Goal: Task Accomplishment & Management: Use online tool/utility

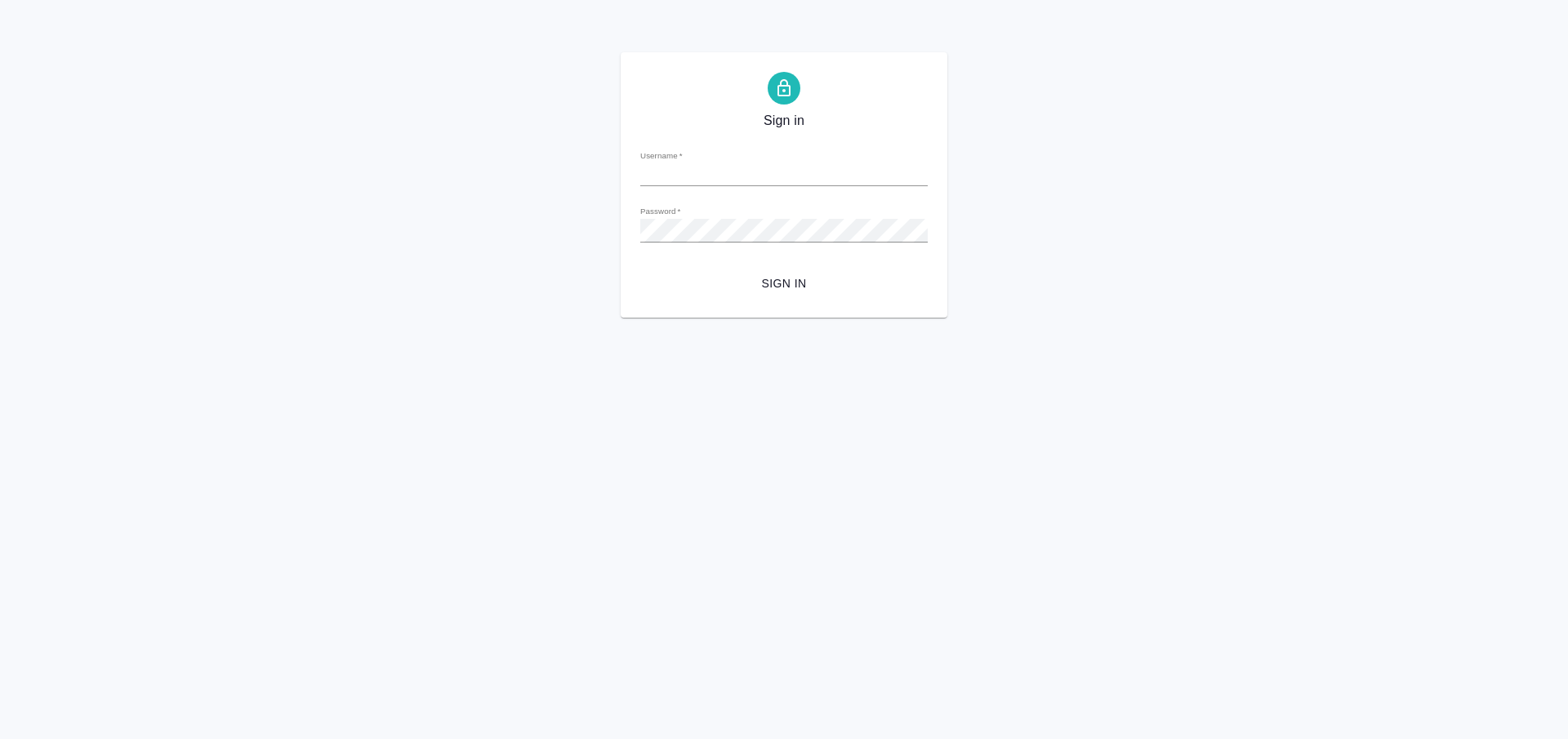
type input "[PERSON_NAME][EMAIL_ADDRESS][DOMAIN_NAME]"
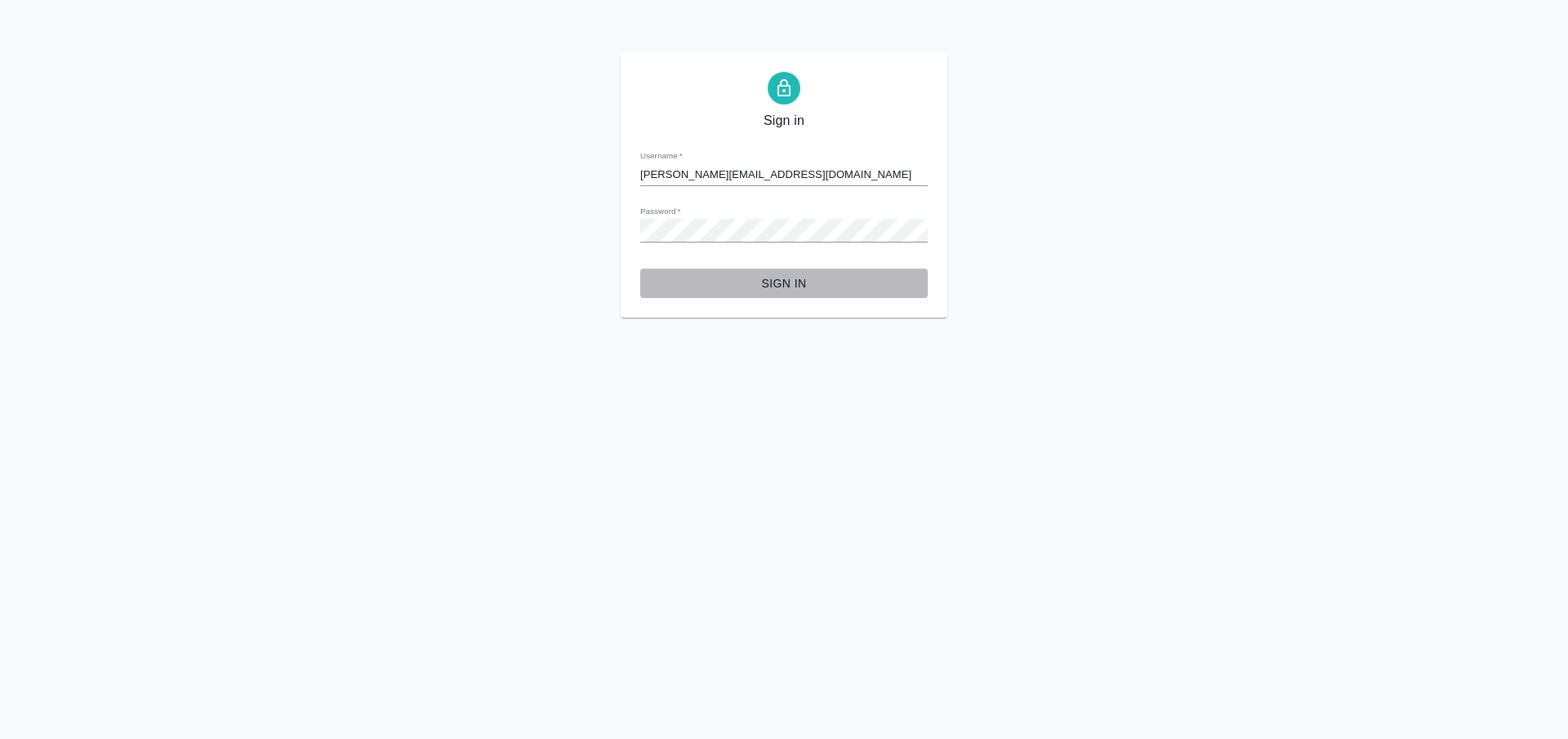
click at [772, 284] on span "Sign in" at bounding box center [784, 284] width 261 height 21
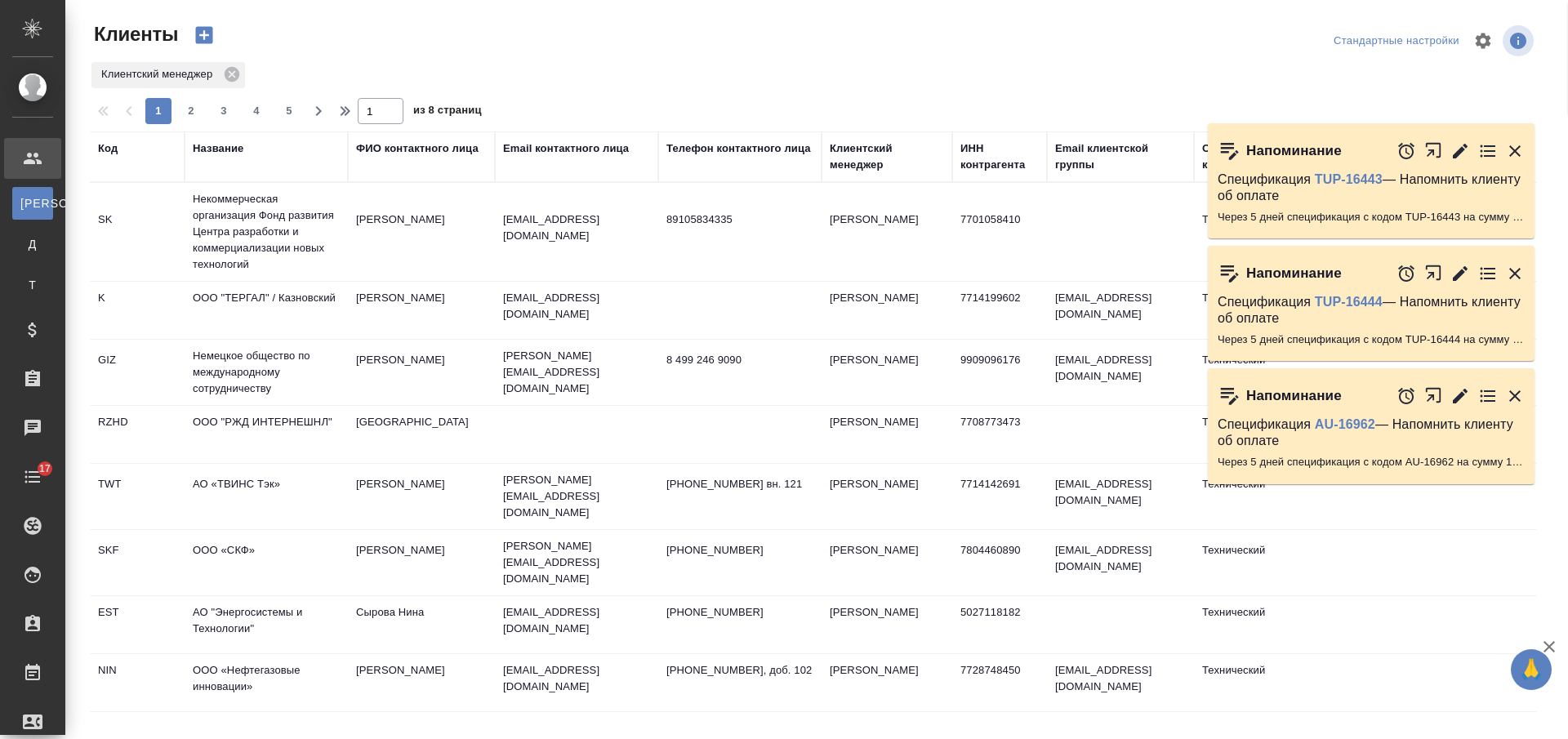
select select "RU"
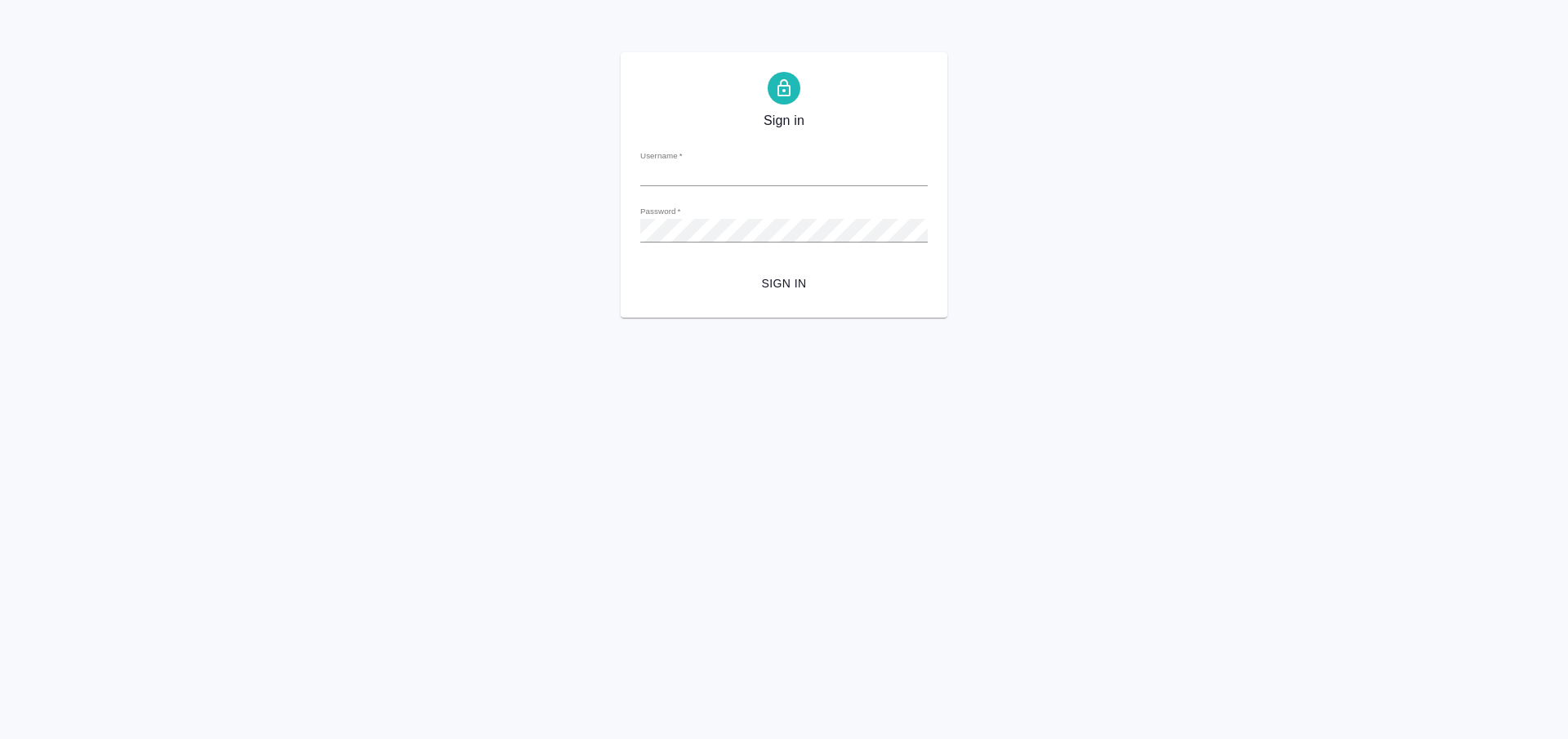
type input "[PERSON_NAME][EMAIL_ADDRESS][DOMAIN_NAME]"
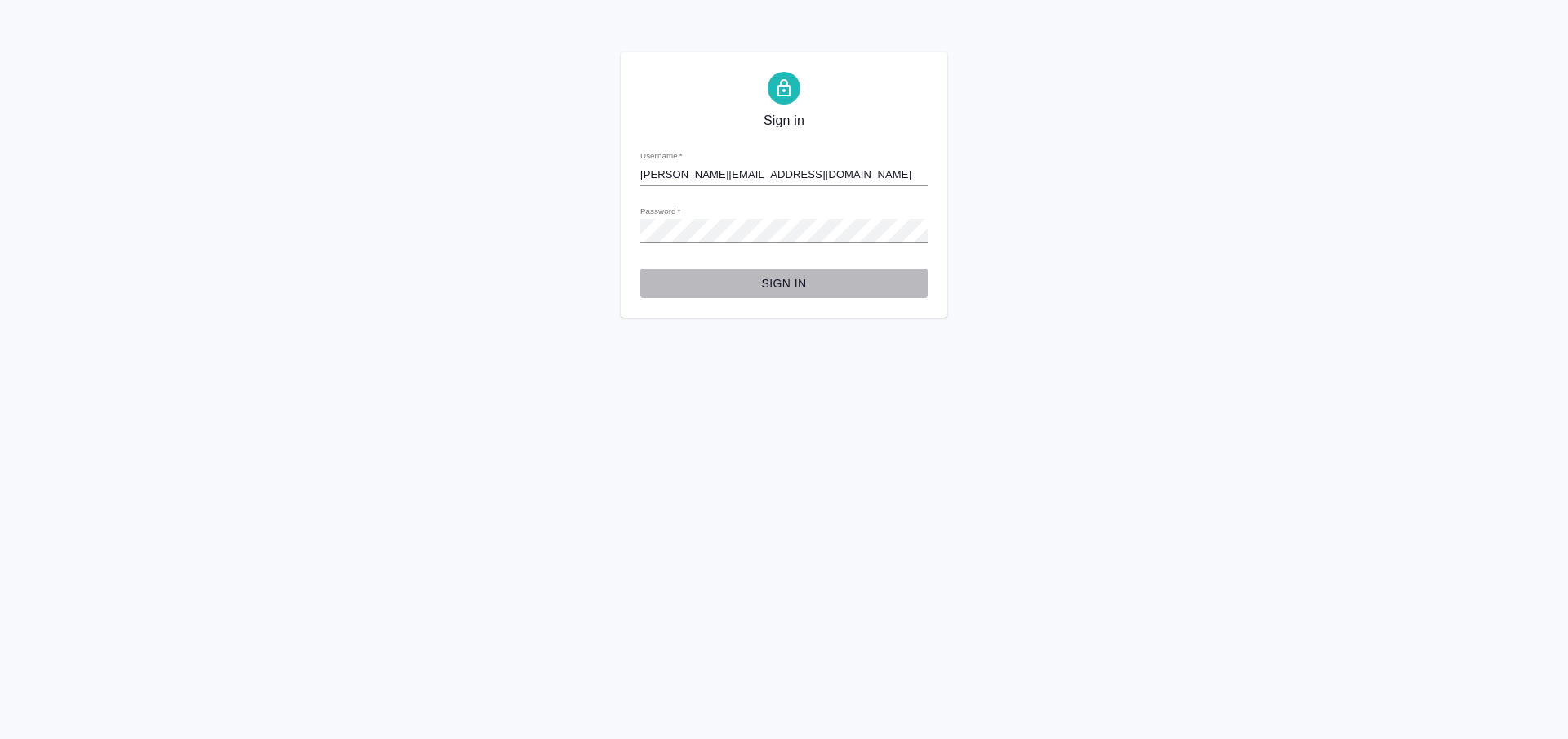
click at [786, 296] on button "Sign in" at bounding box center [784, 283] width 288 height 30
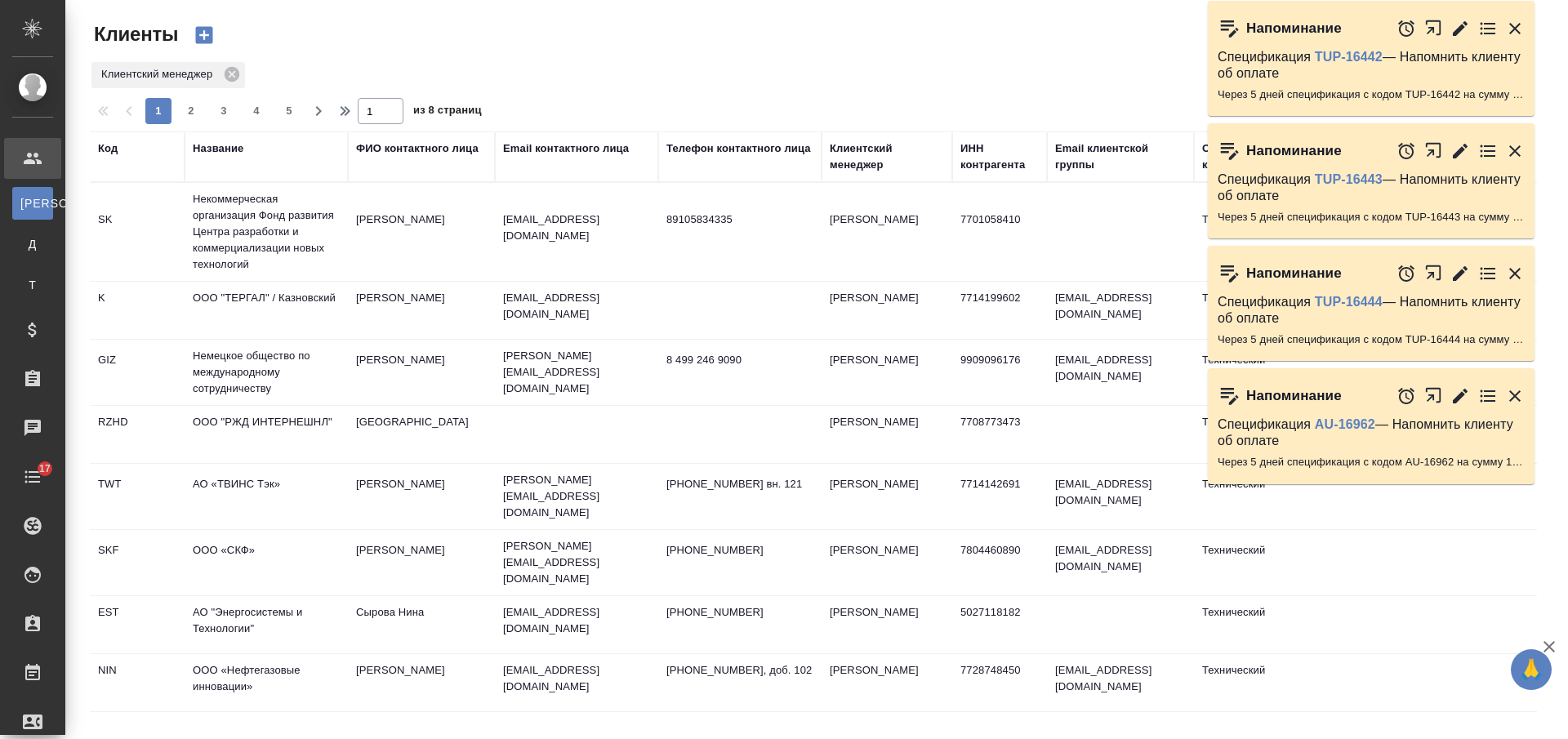
select select "RU"
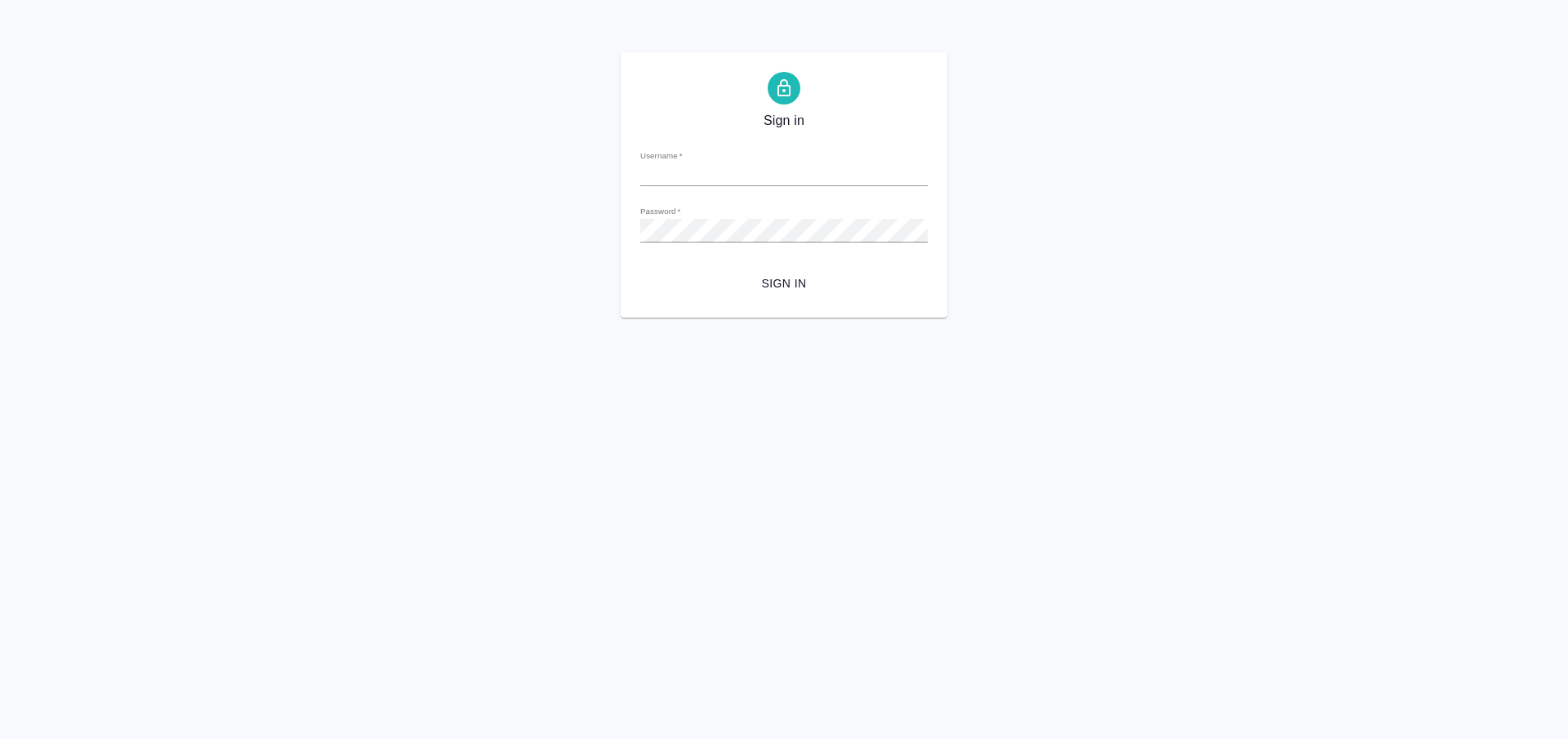
type input "v.nikiforova@awatera.com"
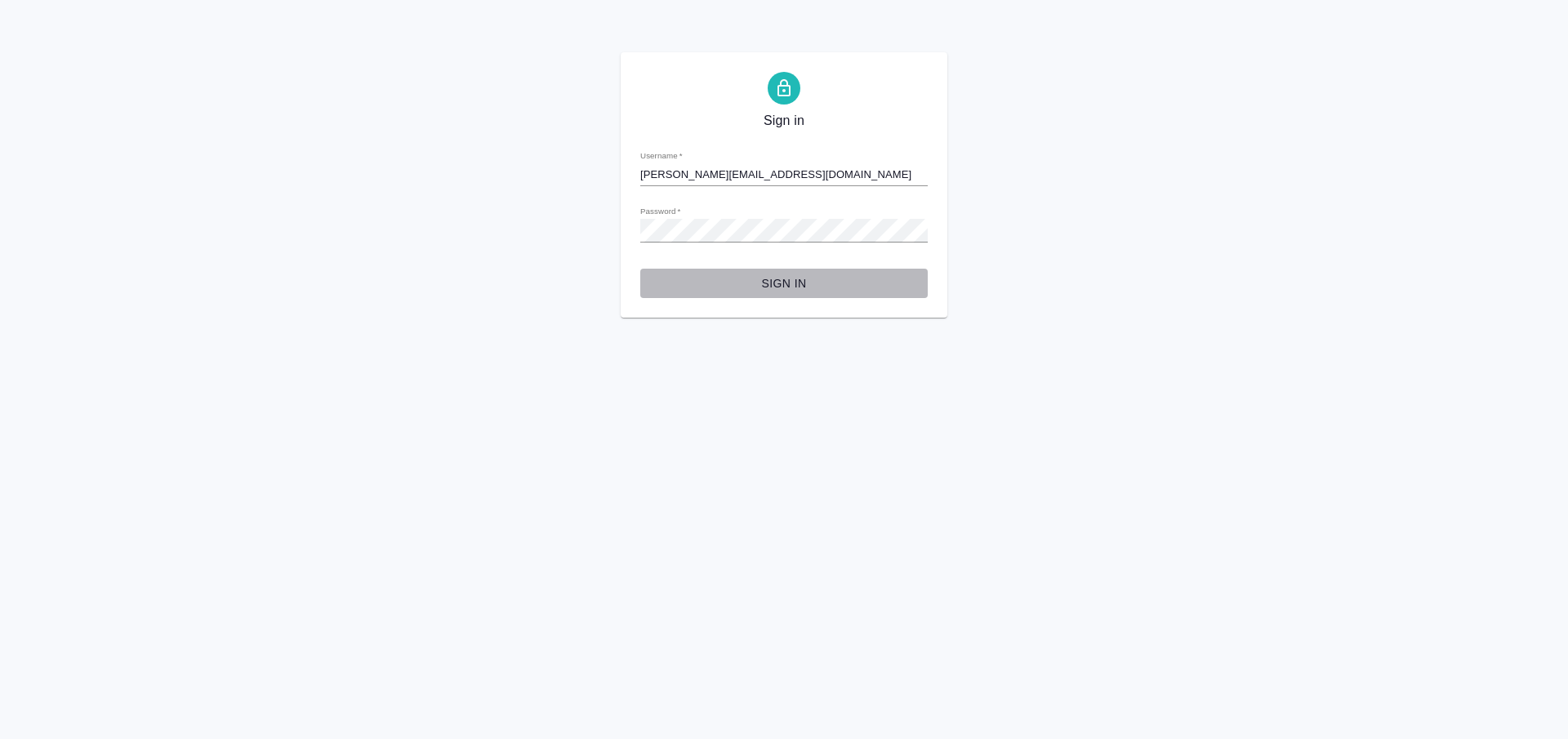
click at [804, 295] on button "Sign in" at bounding box center [784, 283] width 288 height 30
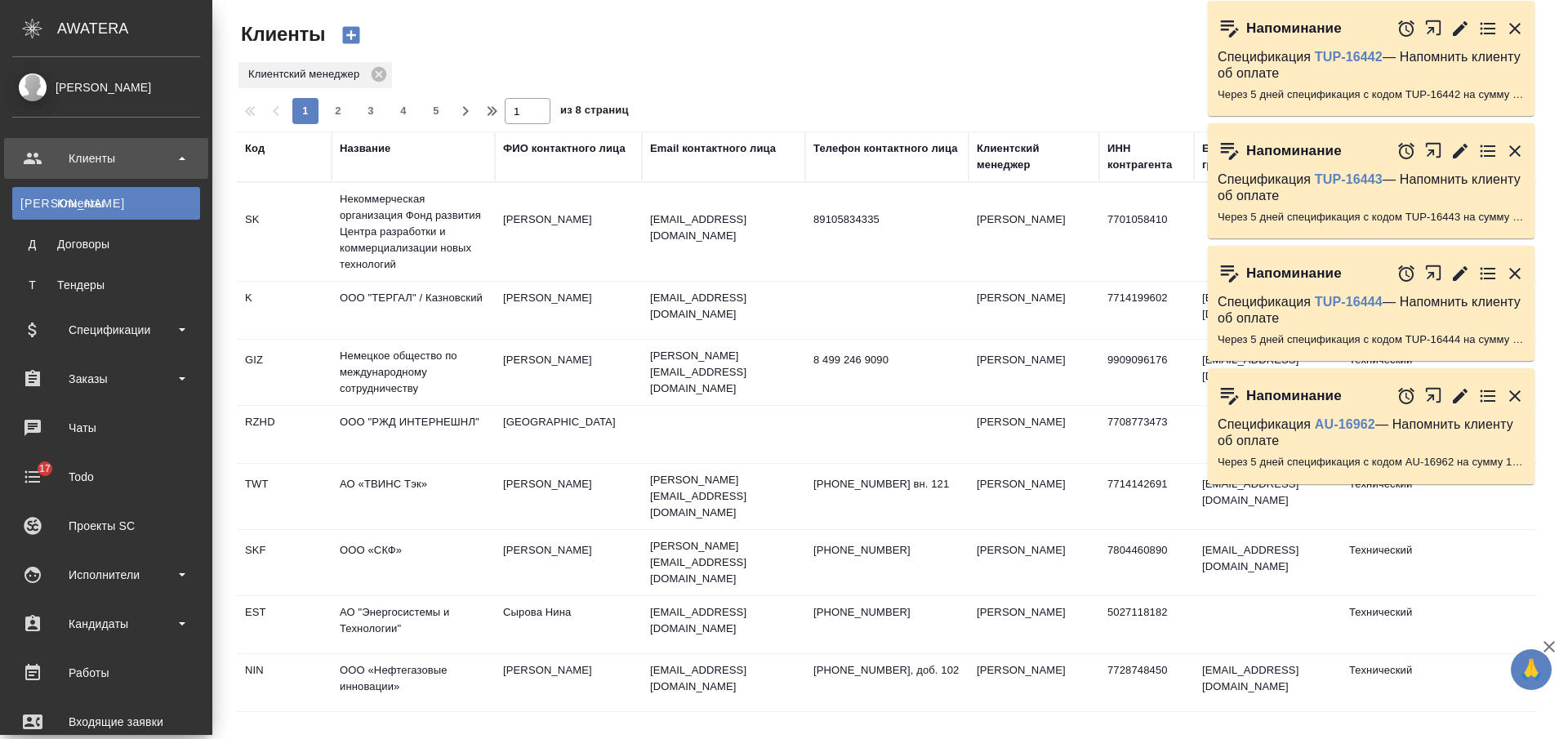
select select "RU"
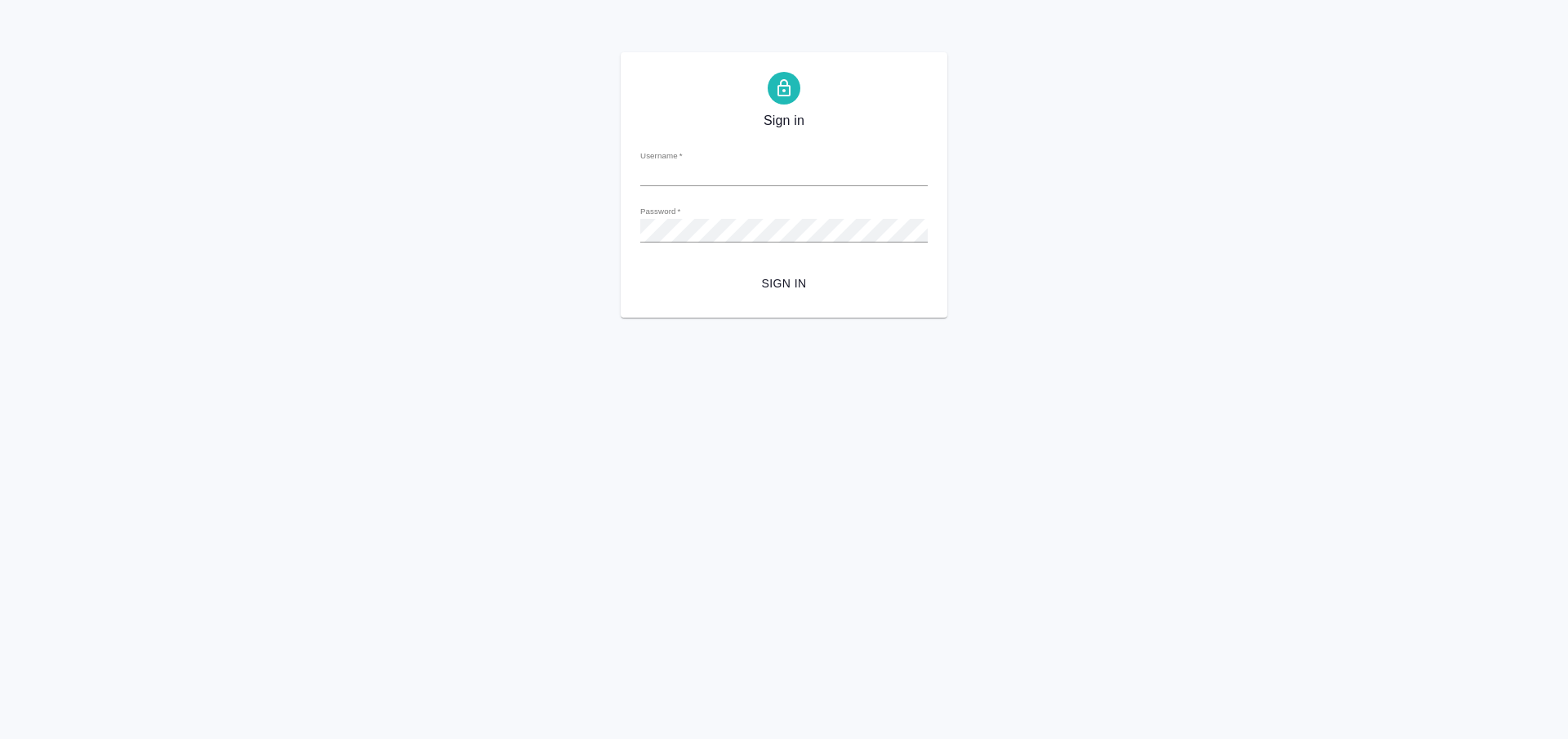
type input "v.nikiforova@awatera.com"
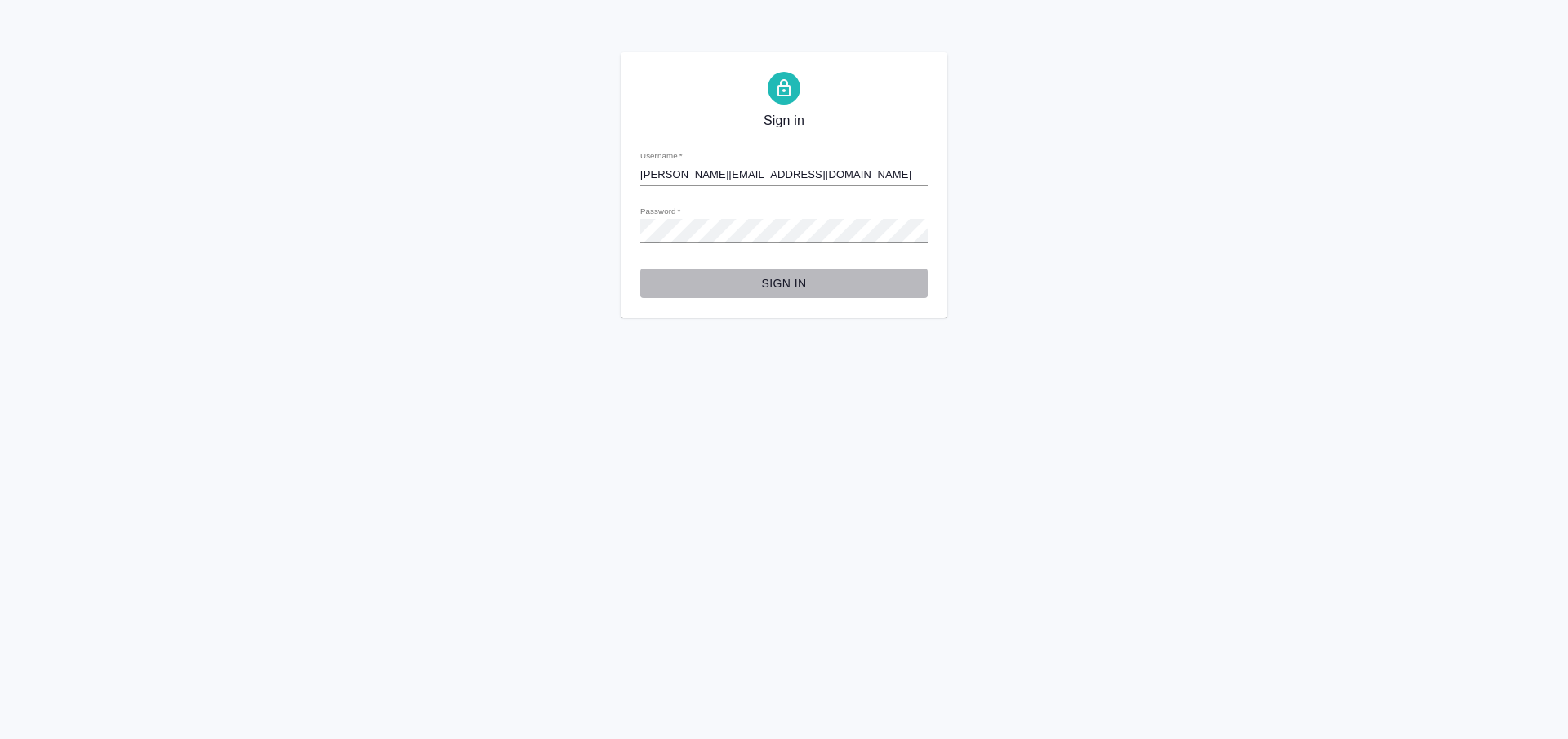
click at [799, 269] on button "Sign in" at bounding box center [784, 283] width 288 height 30
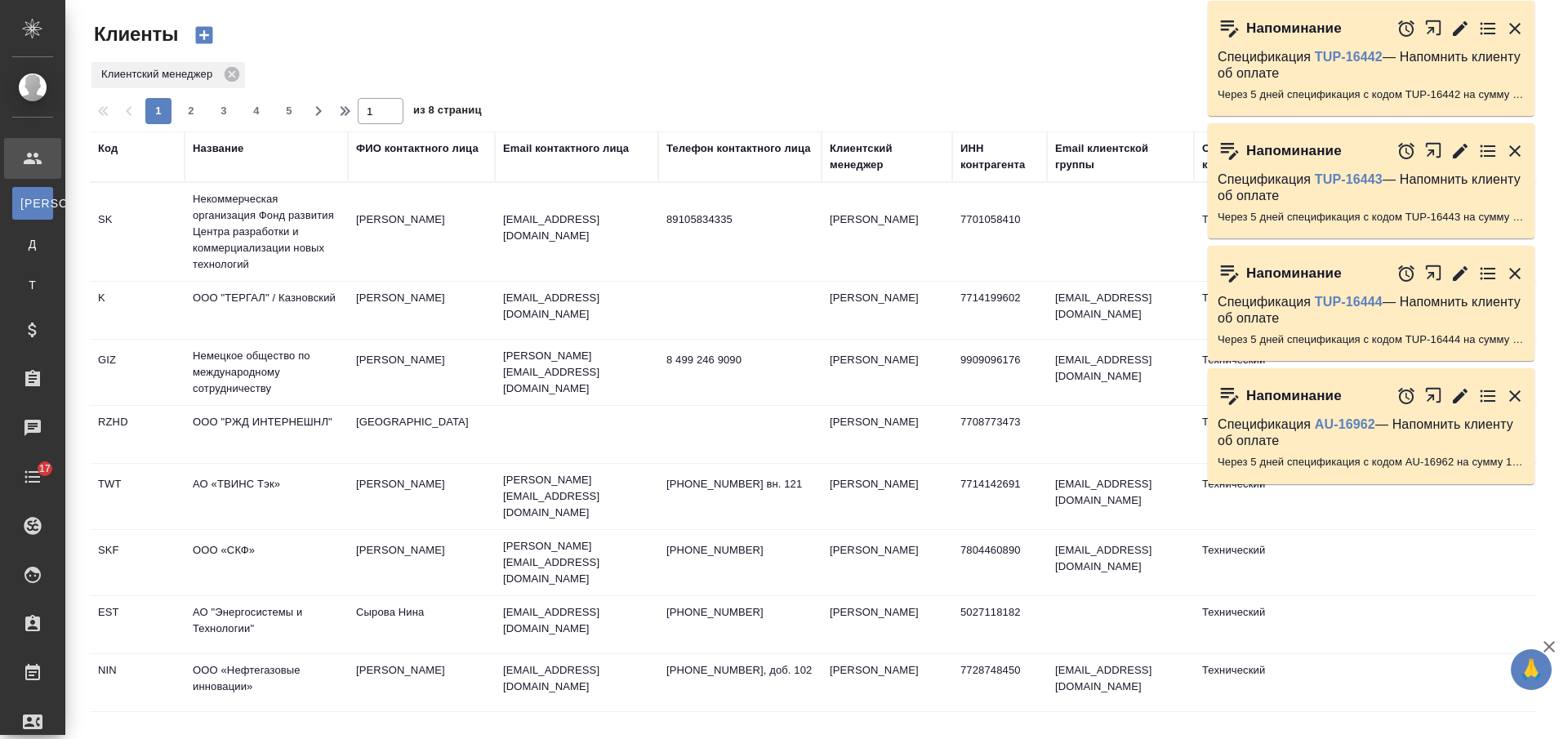
select select "RU"
click at [291, 301] on td "ООО "ТЕРГАЛ" / Казновский" at bounding box center [266, 310] width 164 height 57
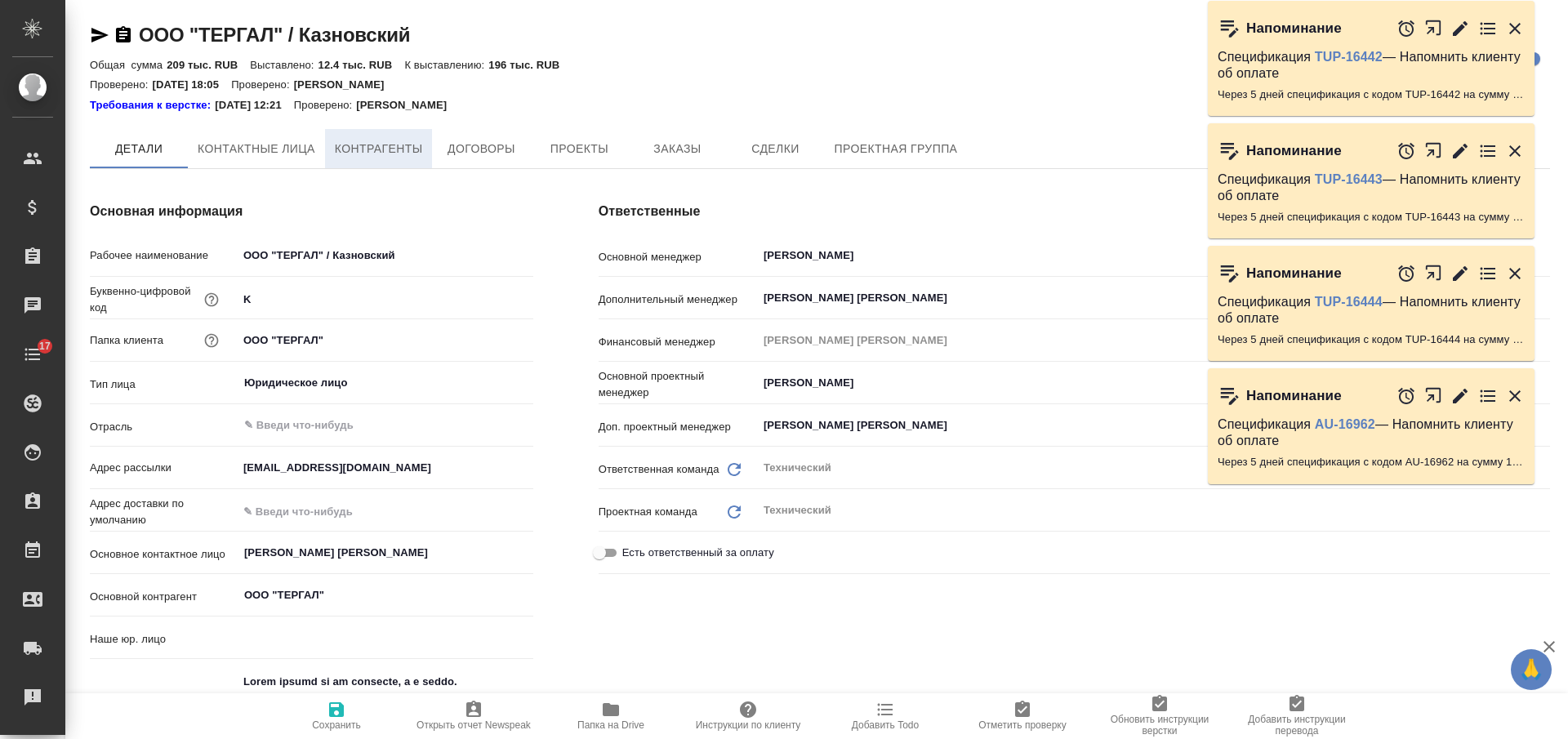
type textarea "x"
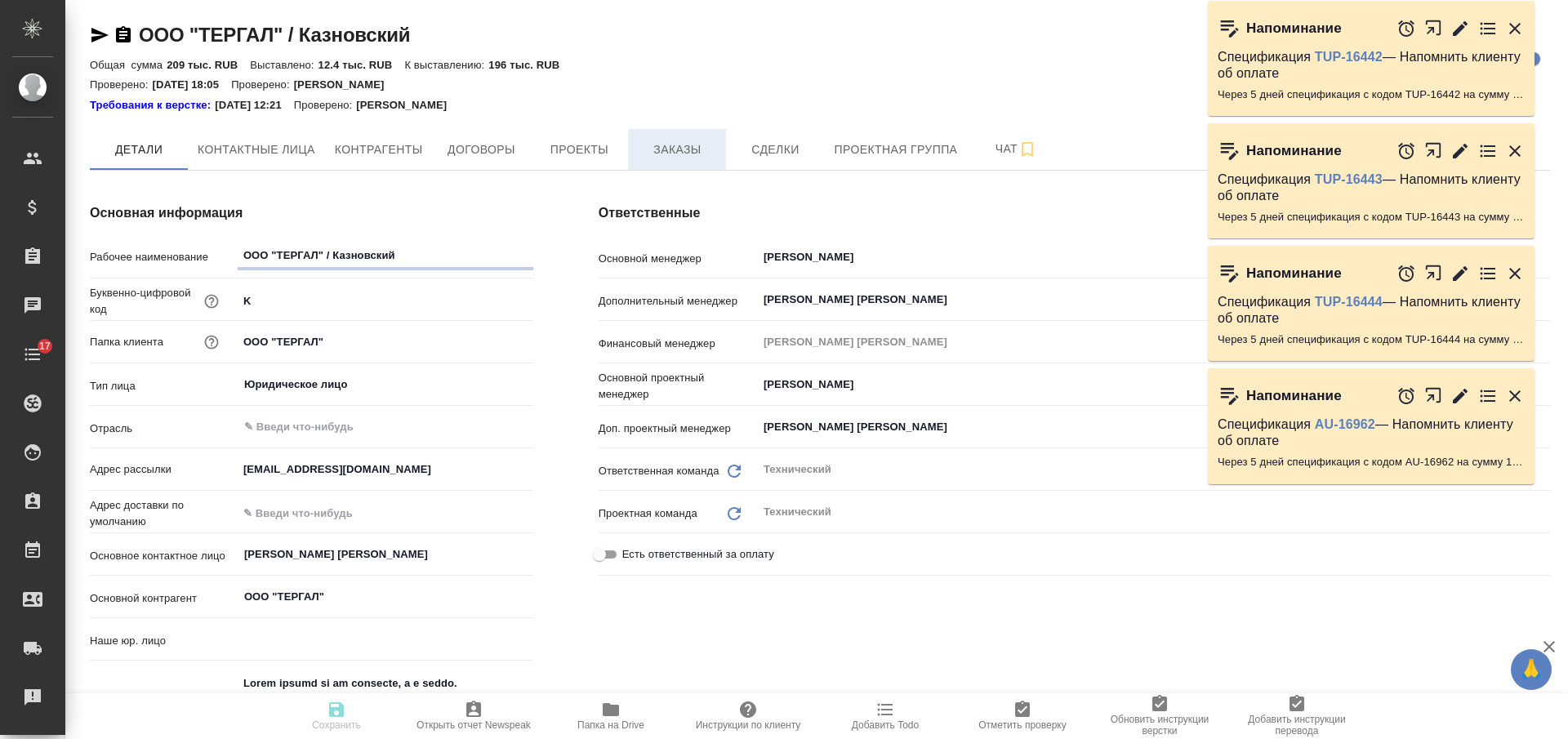
type textarea "x"
click at [660, 155] on span "Заказы" at bounding box center [677, 150] width 78 height 21
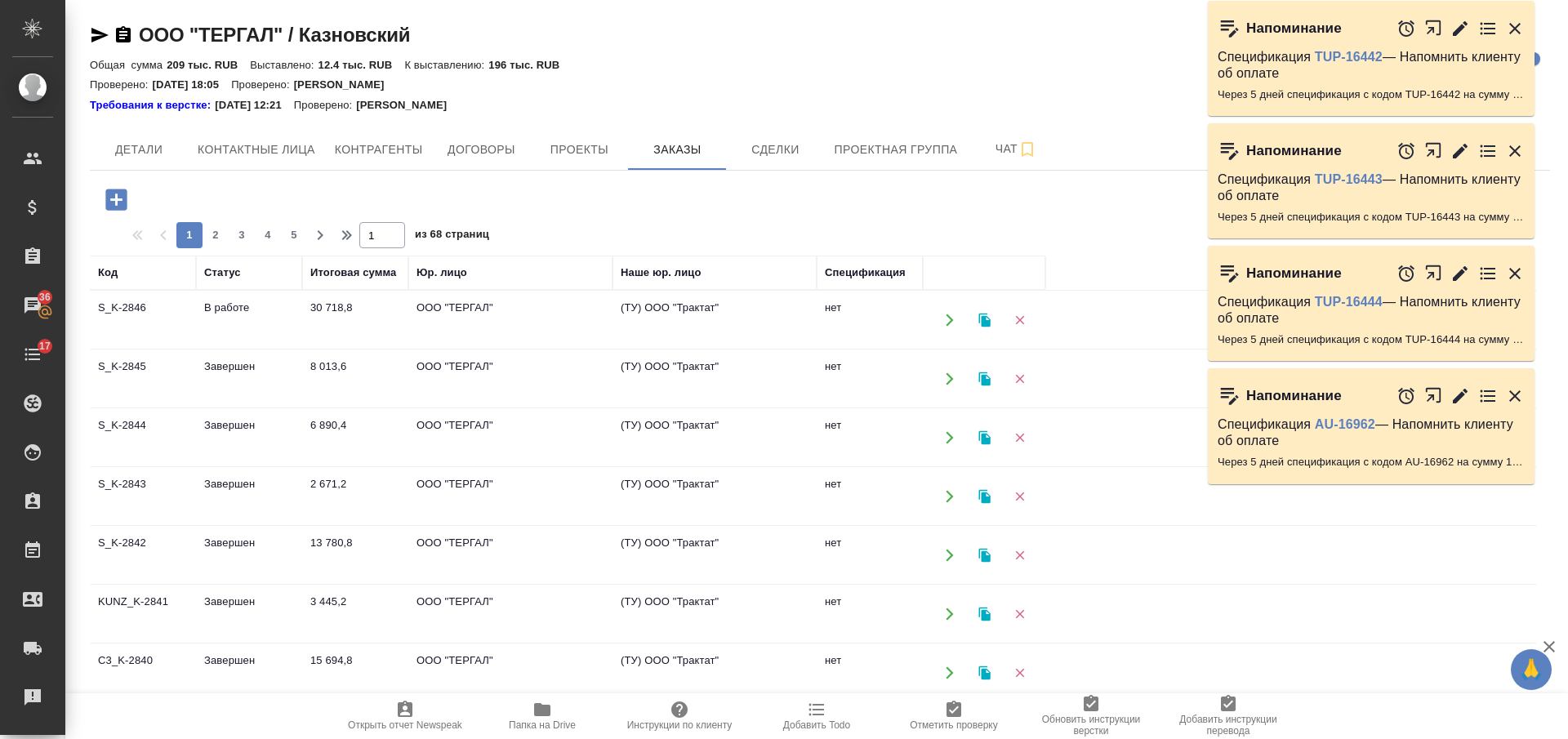
click at [386, 322] on td "30 718,8" at bounding box center [355, 320] width 106 height 57
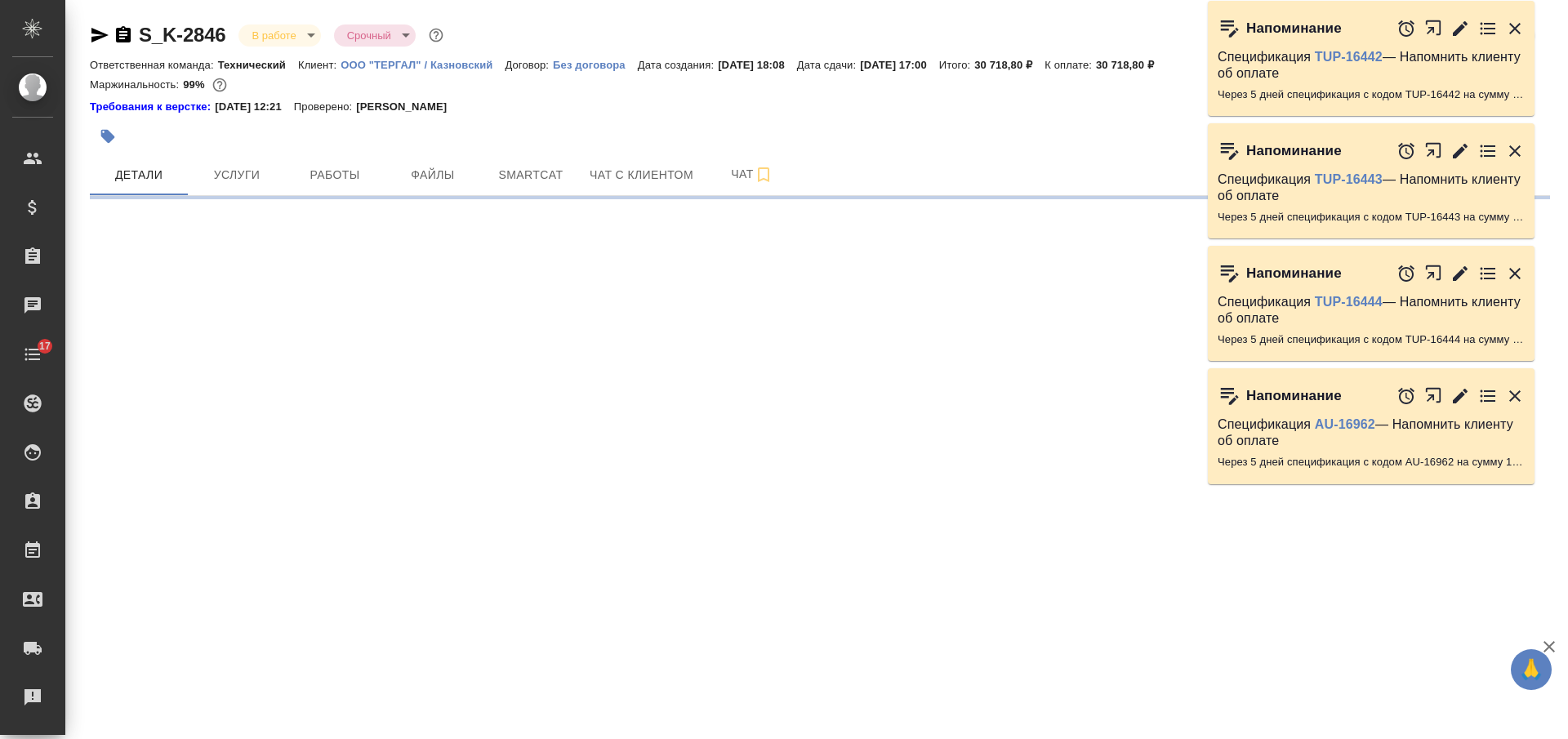
select select "RU"
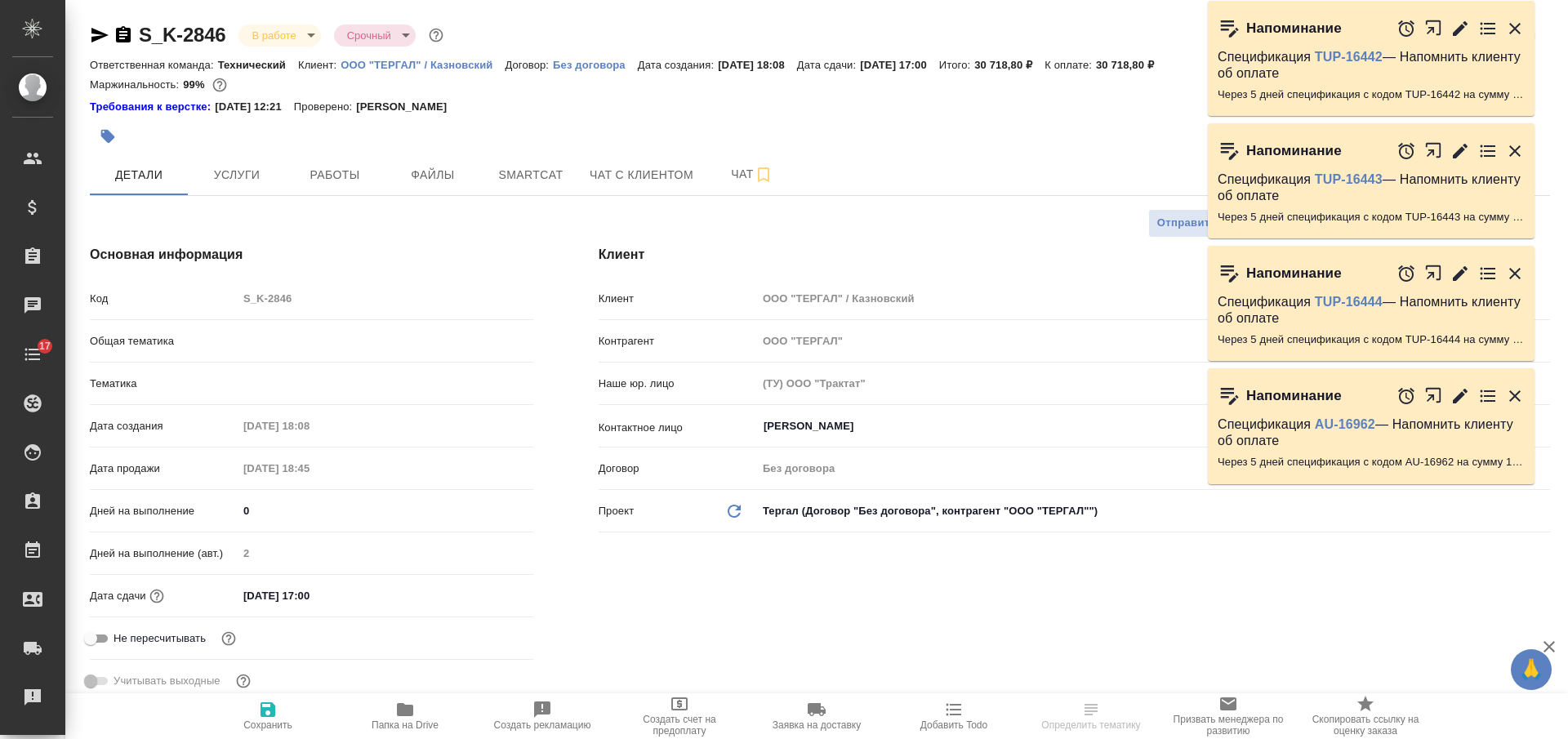
type textarea "x"
type input "[PERSON_NAME]"
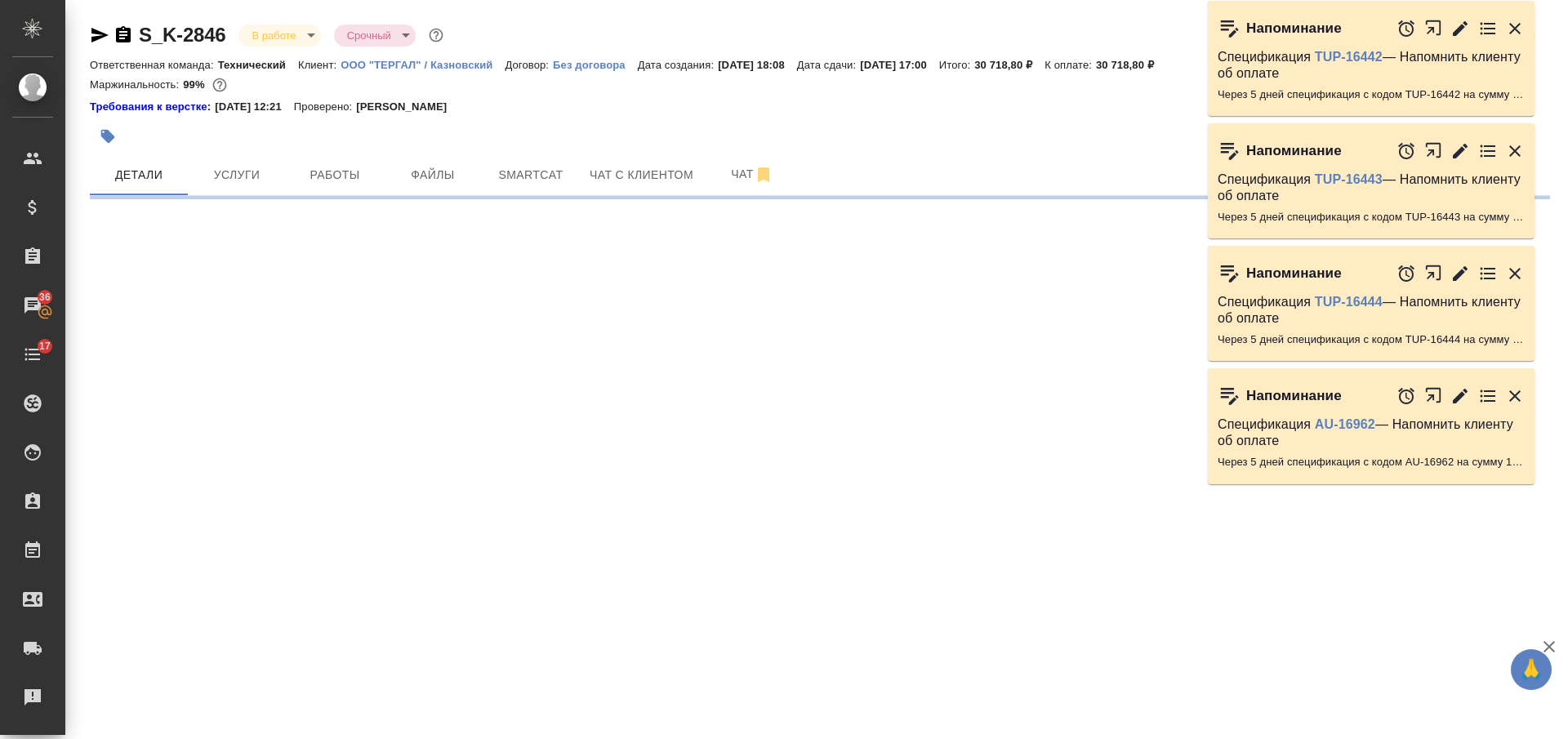
select select "RU"
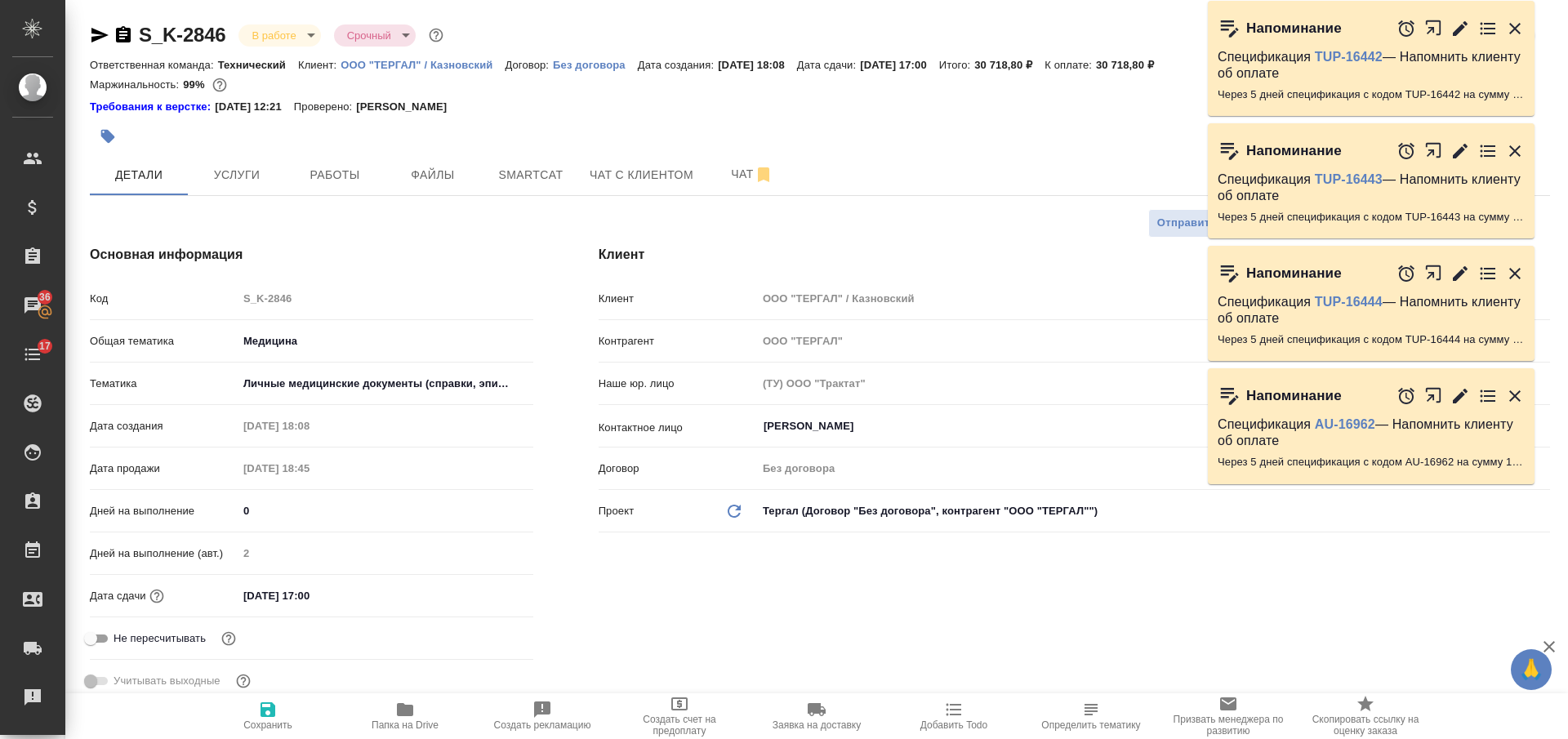
type textarea "x"
click at [355, 182] on span "Работы" at bounding box center [334, 176] width 78 height 21
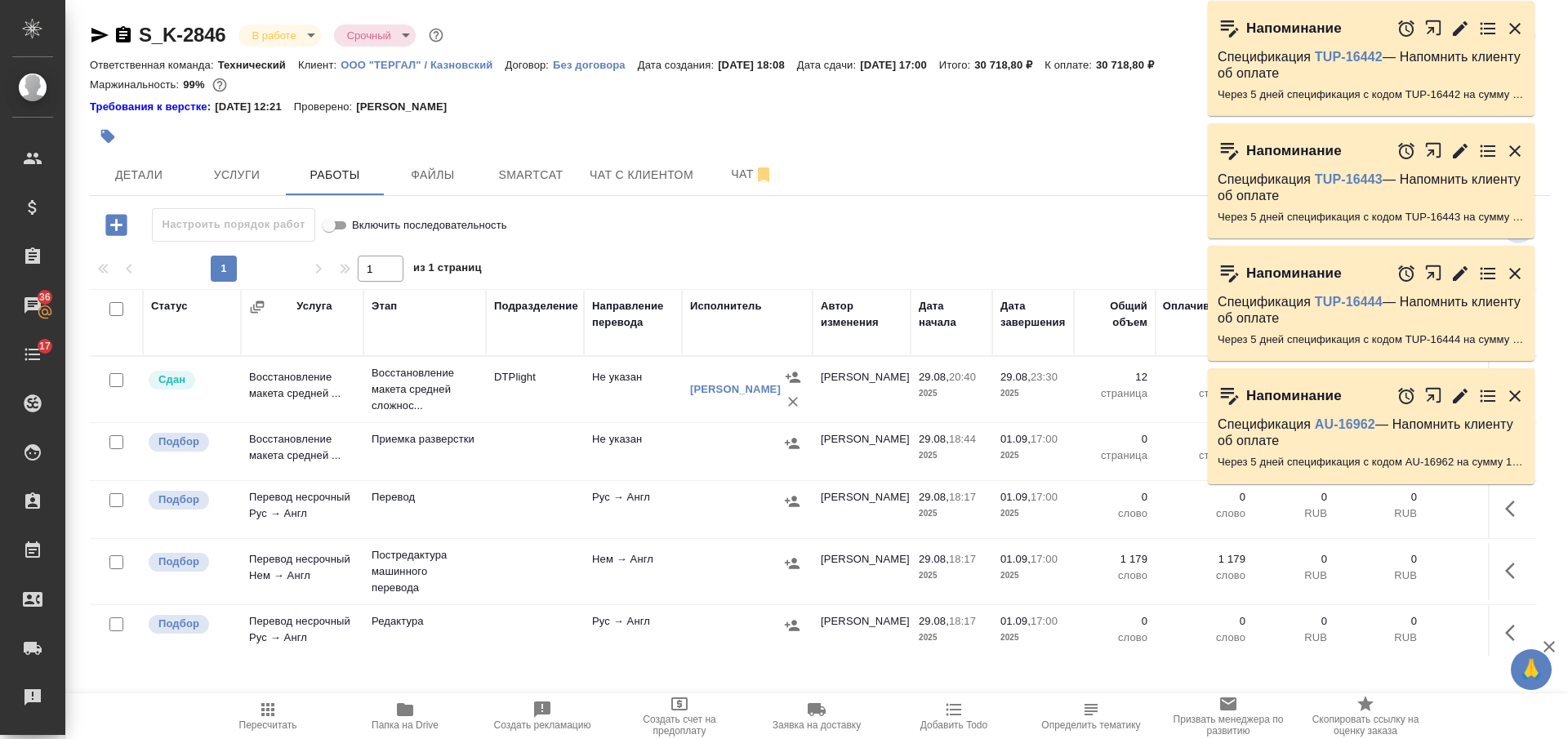
click at [663, 130] on div at bounding box center [576, 137] width 973 height 36
click at [1517, 25] on icon "button" at bounding box center [1515, 28] width 11 height 11
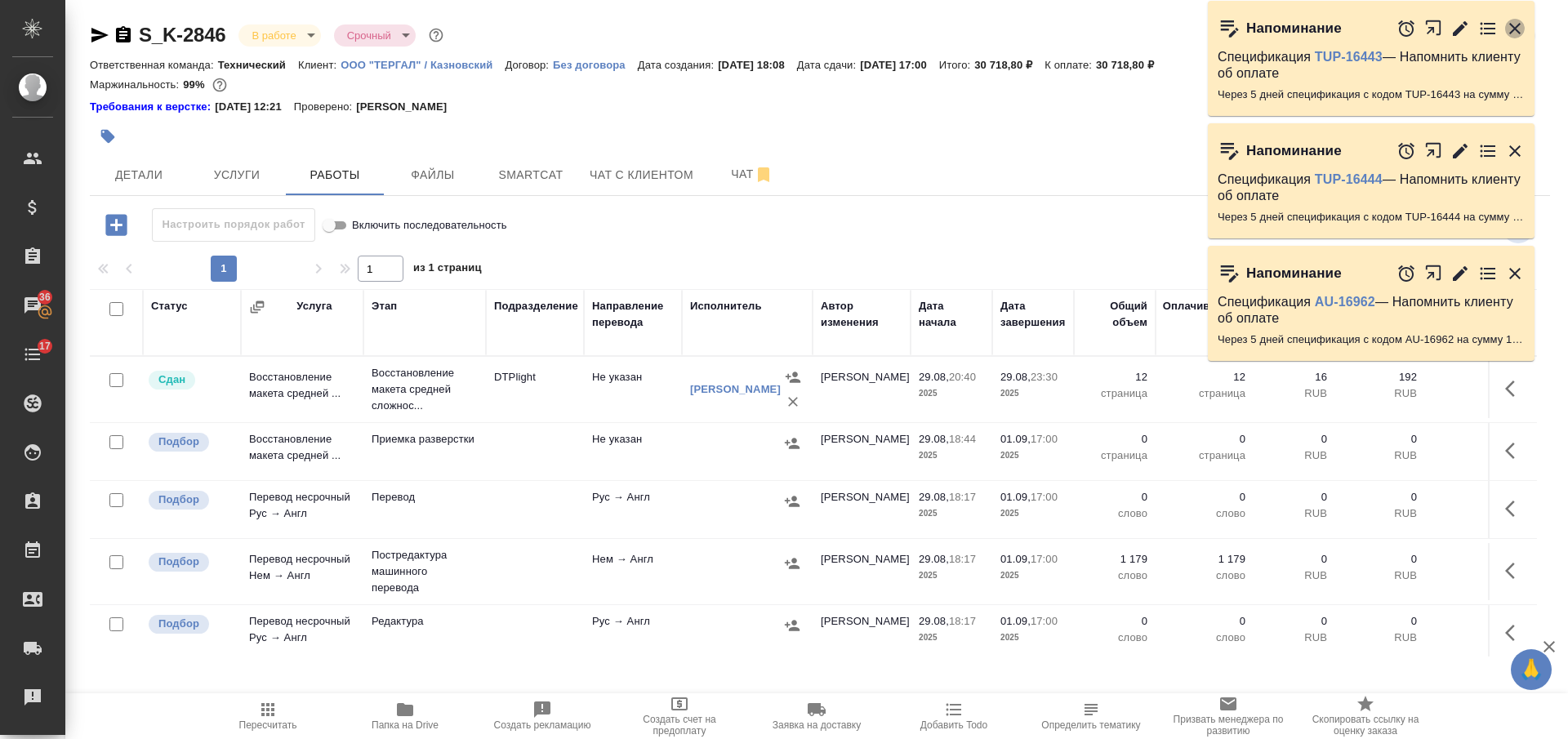
click at [1517, 25] on icon "button" at bounding box center [1515, 28] width 11 height 11
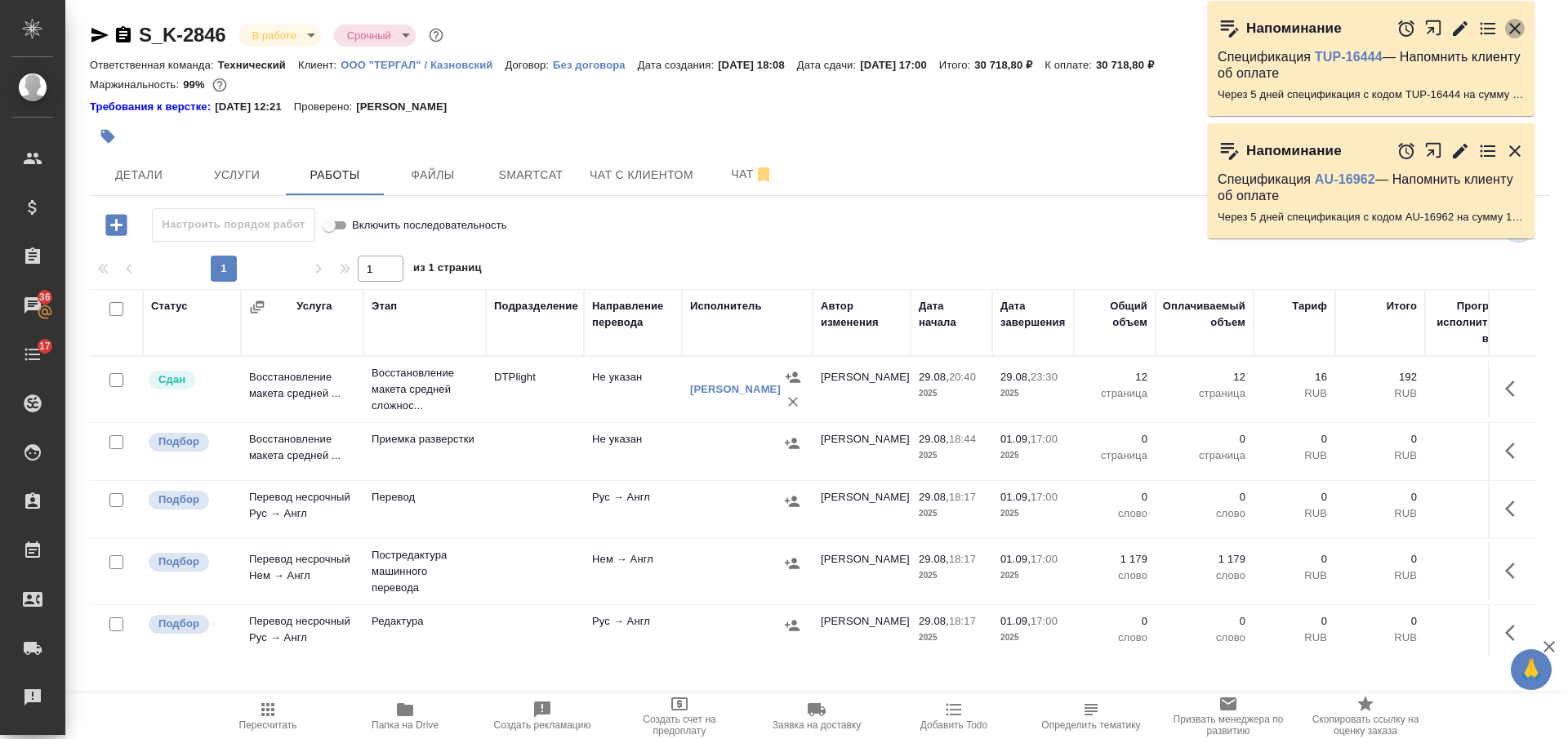
click at [1517, 25] on icon "button" at bounding box center [1515, 28] width 11 height 11
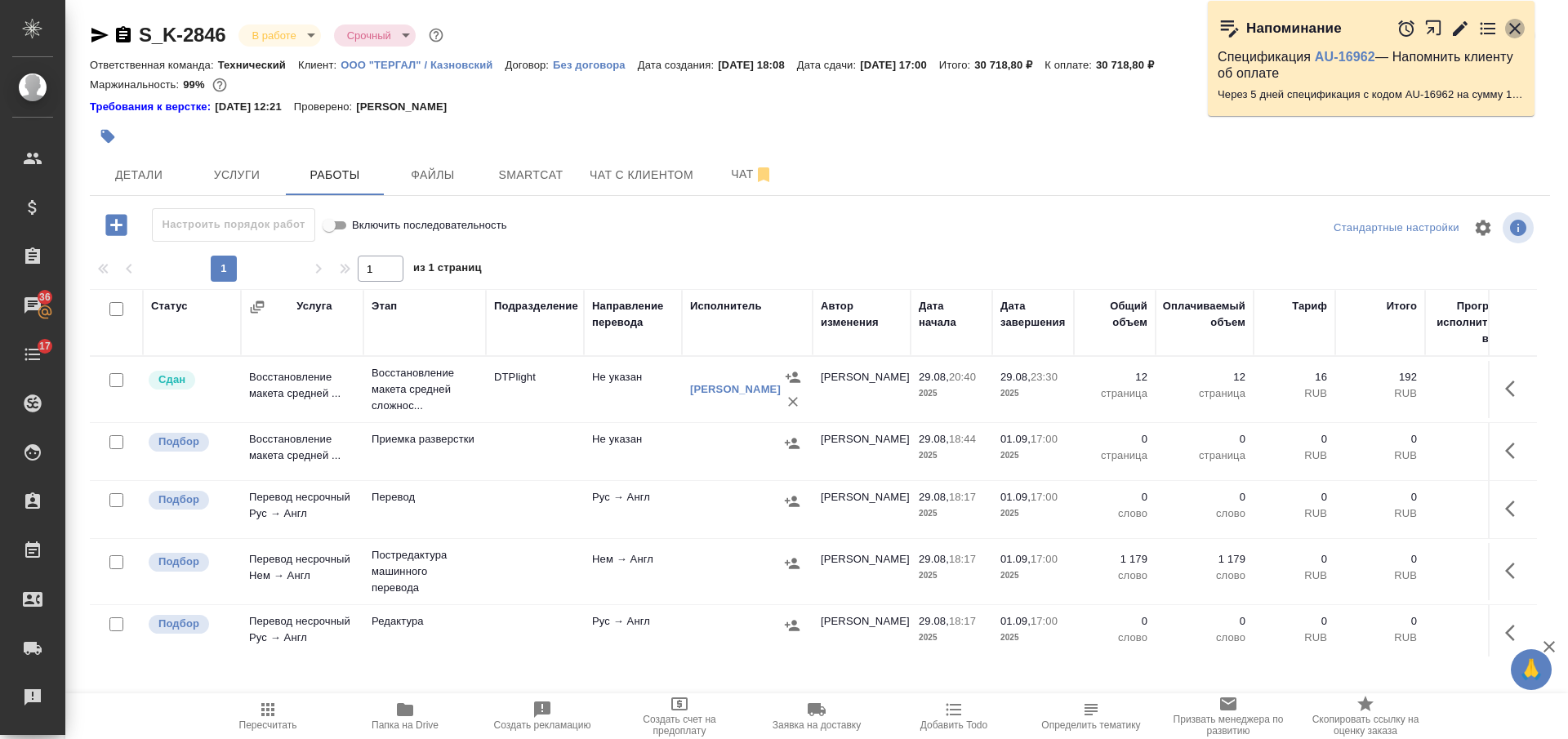
click at [1517, 25] on icon "button" at bounding box center [1515, 28] width 11 height 11
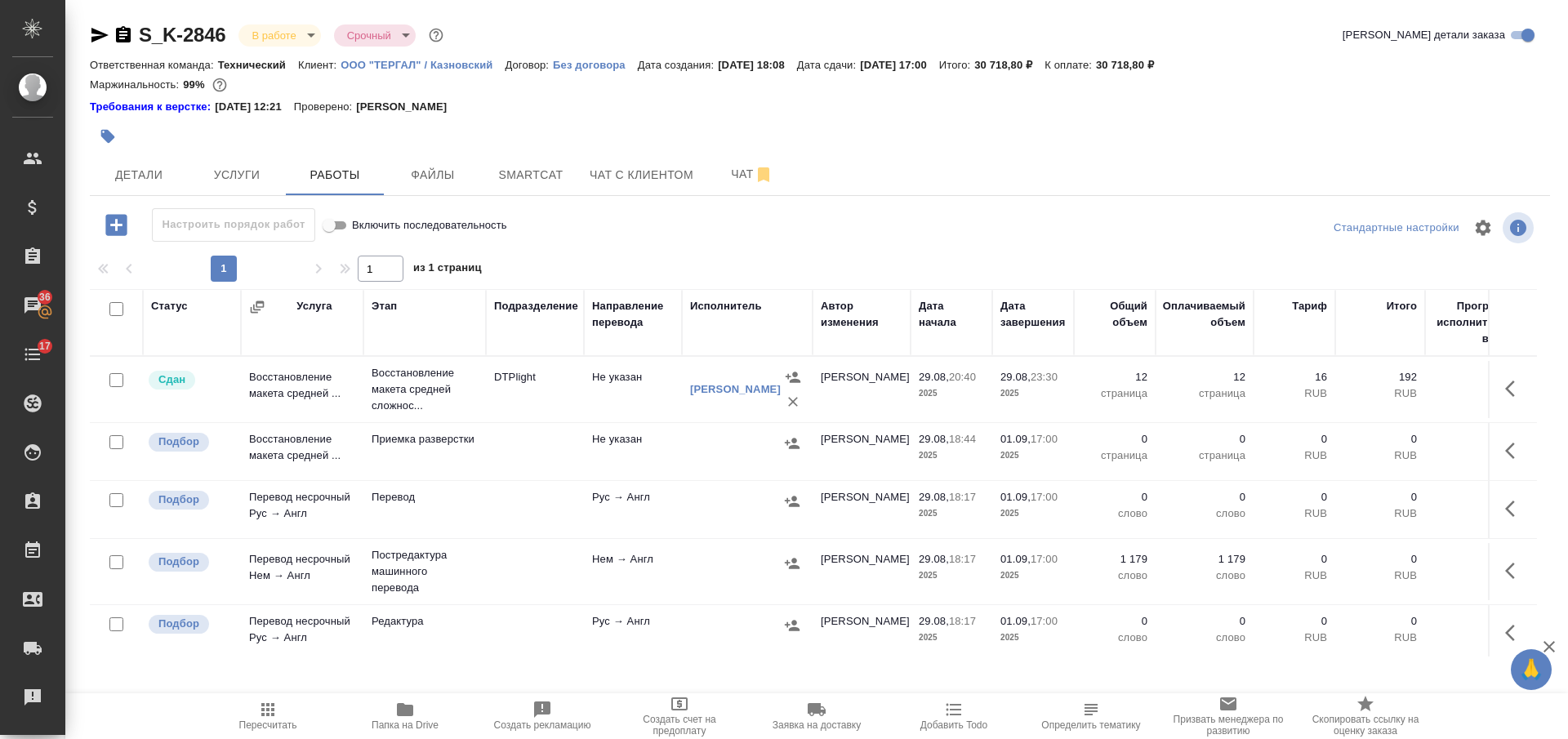
click at [722, 88] on div "Маржинальность: 99%" at bounding box center [820, 84] width 1460 height 22
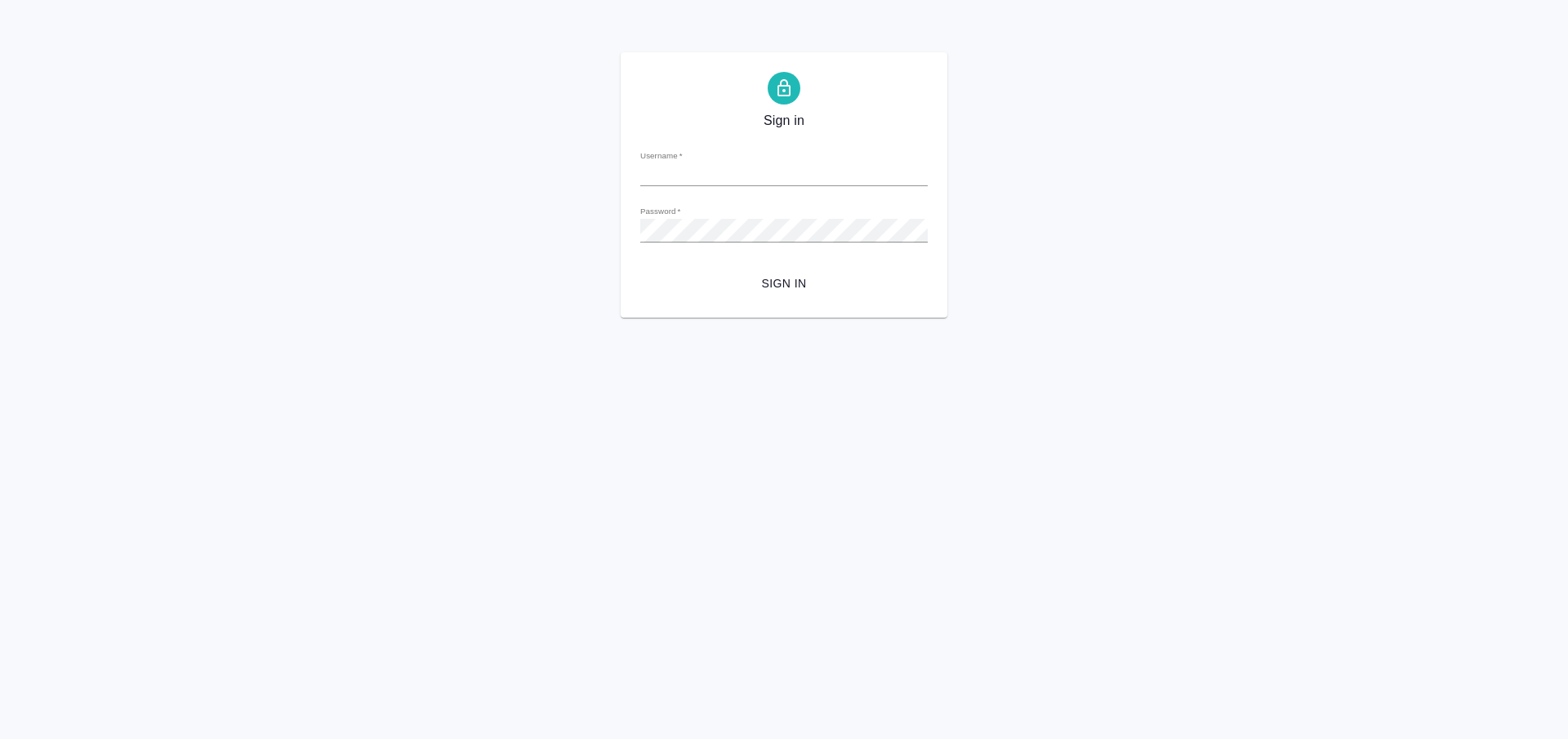
type input "[PERSON_NAME][EMAIL_ADDRESS][DOMAIN_NAME]"
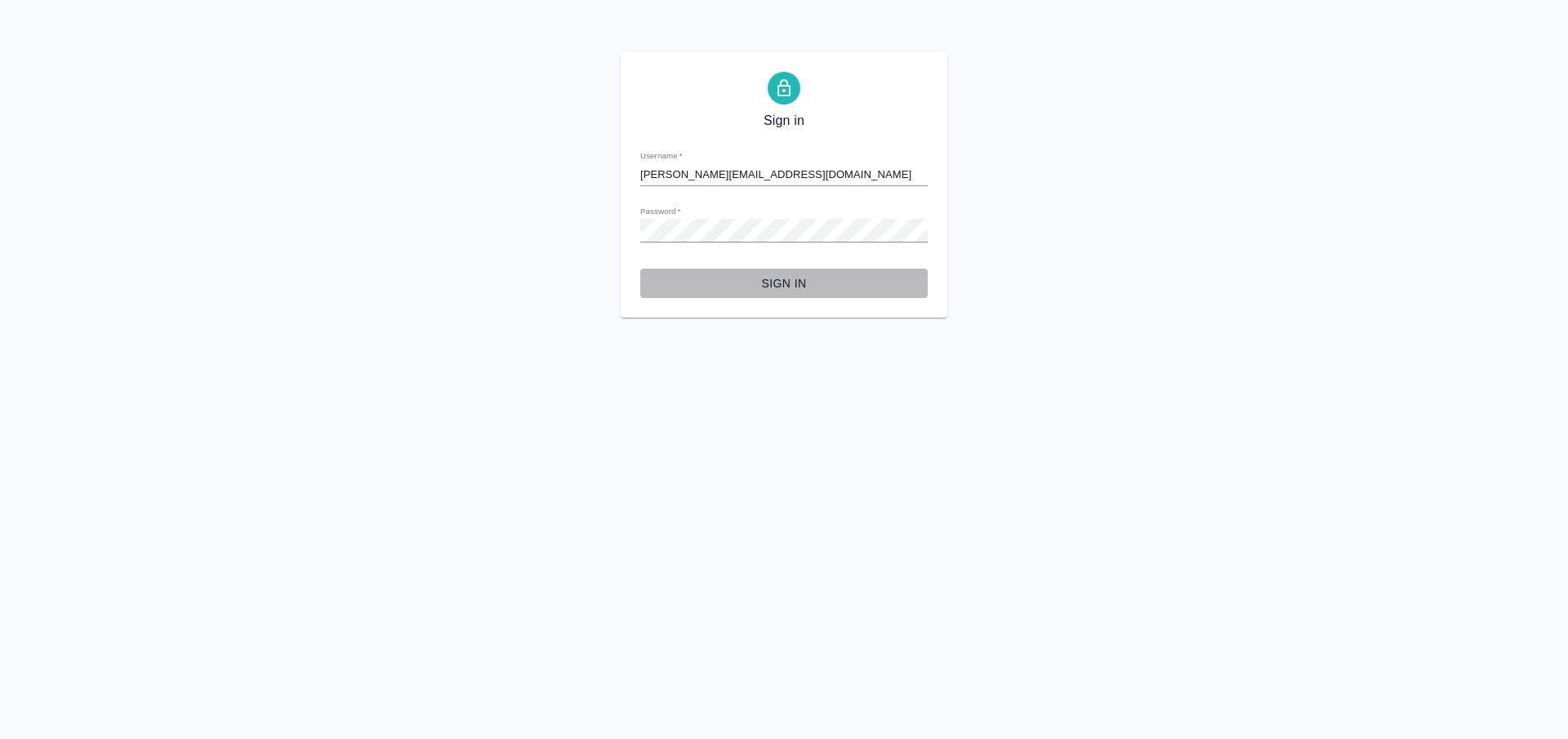
click at [792, 271] on button "Sign in" at bounding box center [784, 283] width 288 height 30
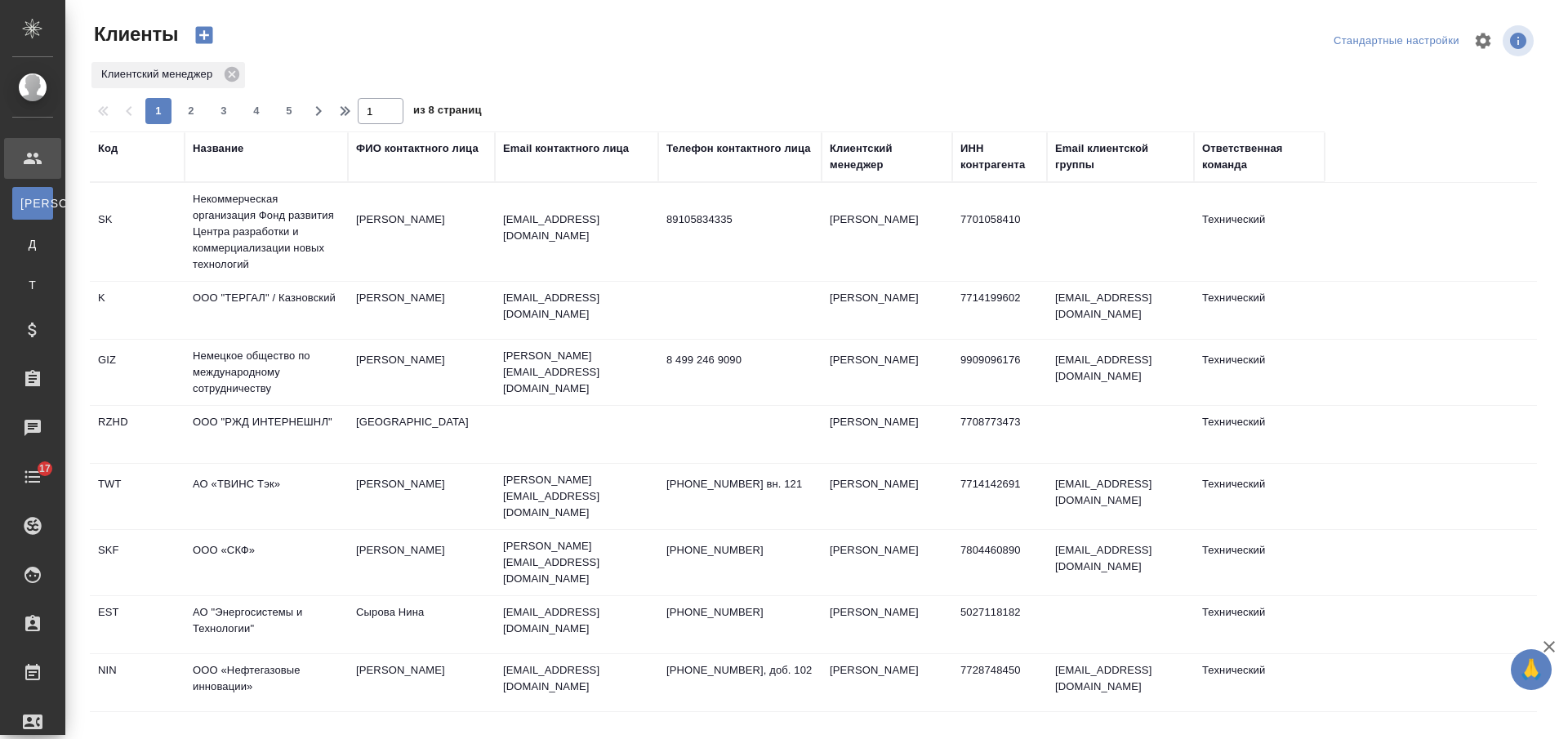
select select "RU"
click at [660, 22] on div at bounding box center [820, 41] width 487 height 40
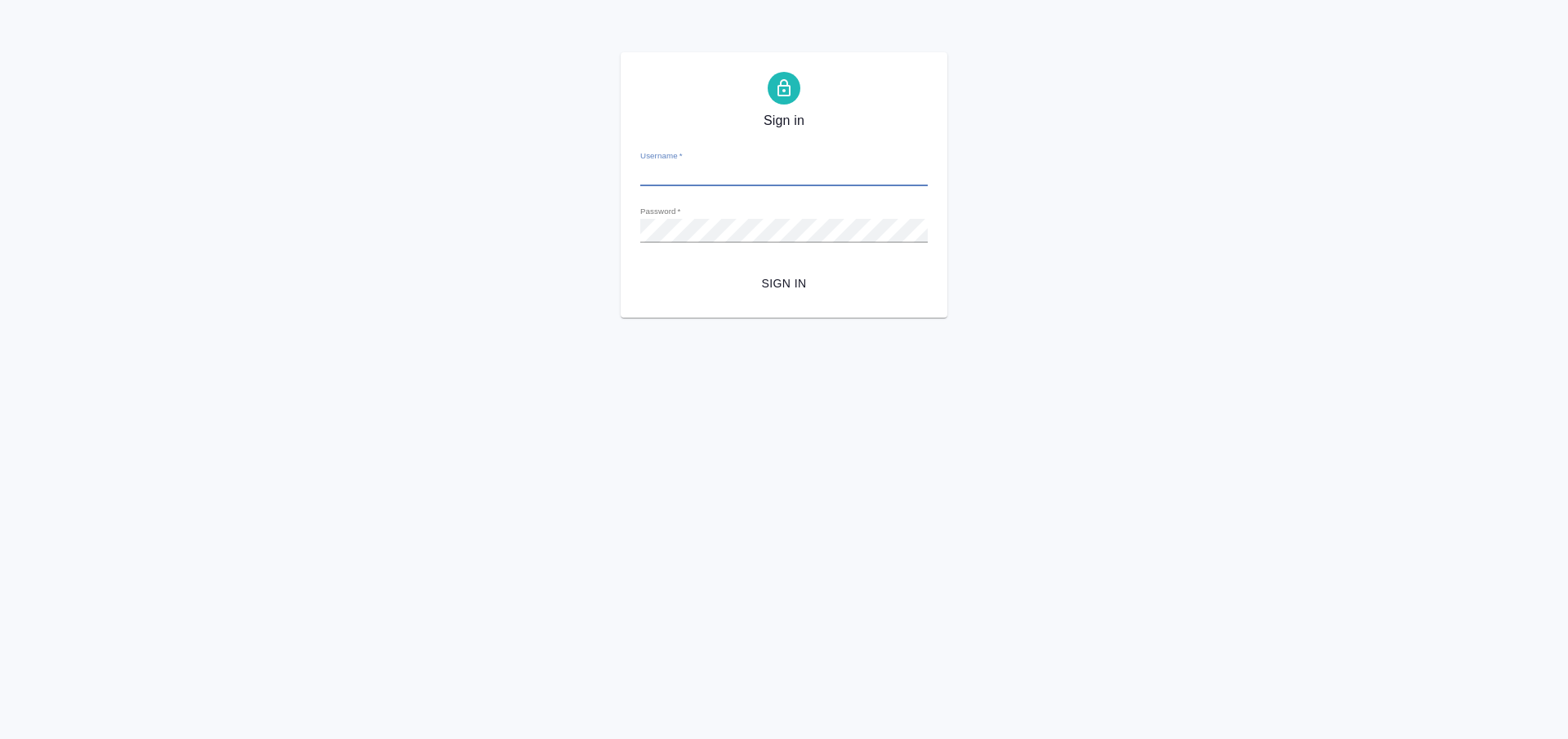
type input "[PERSON_NAME][EMAIL_ADDRESS][DOMAIN_NAME]"
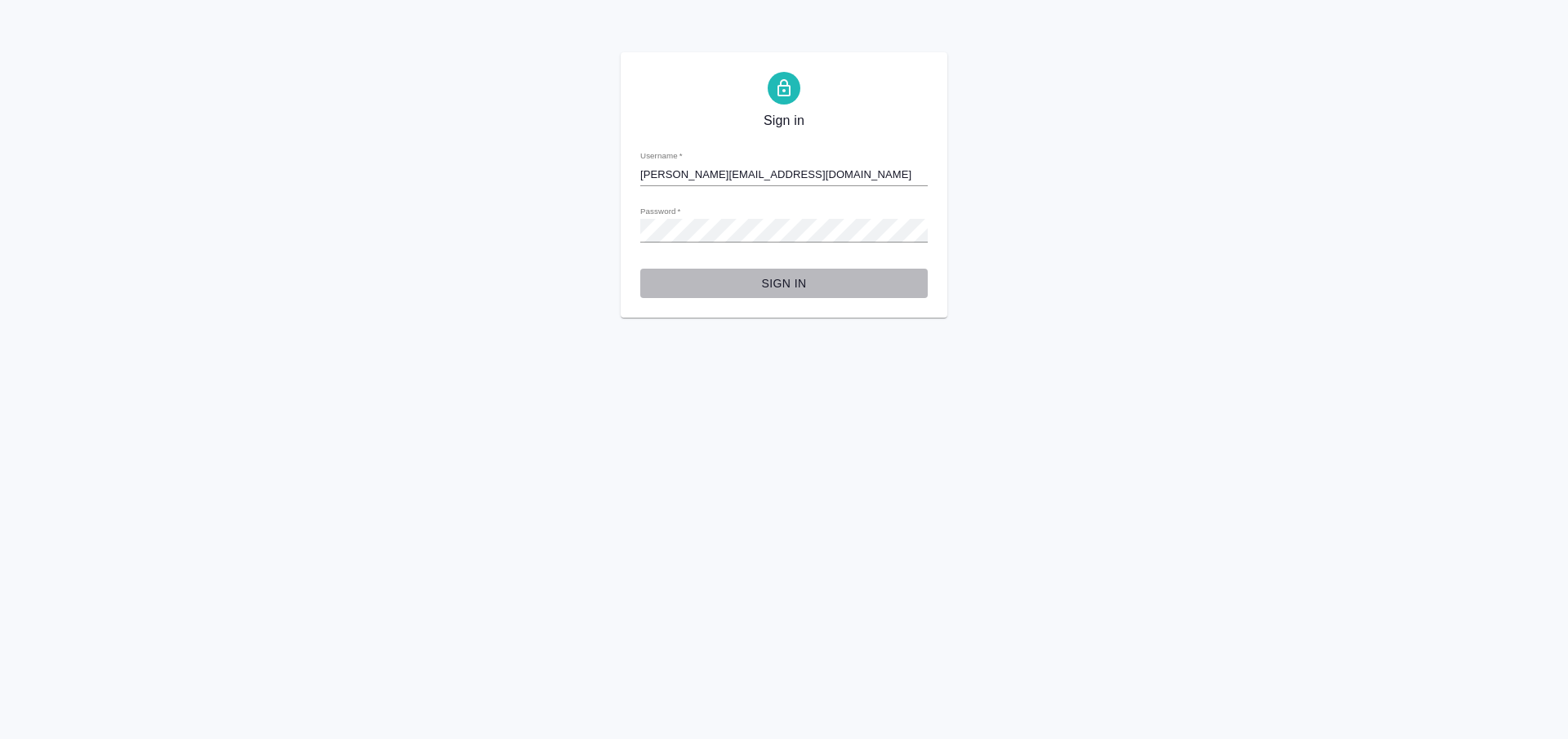
click at [748, 289] on span "Sign in" at bounding box center [784, 284] width 261 height 21
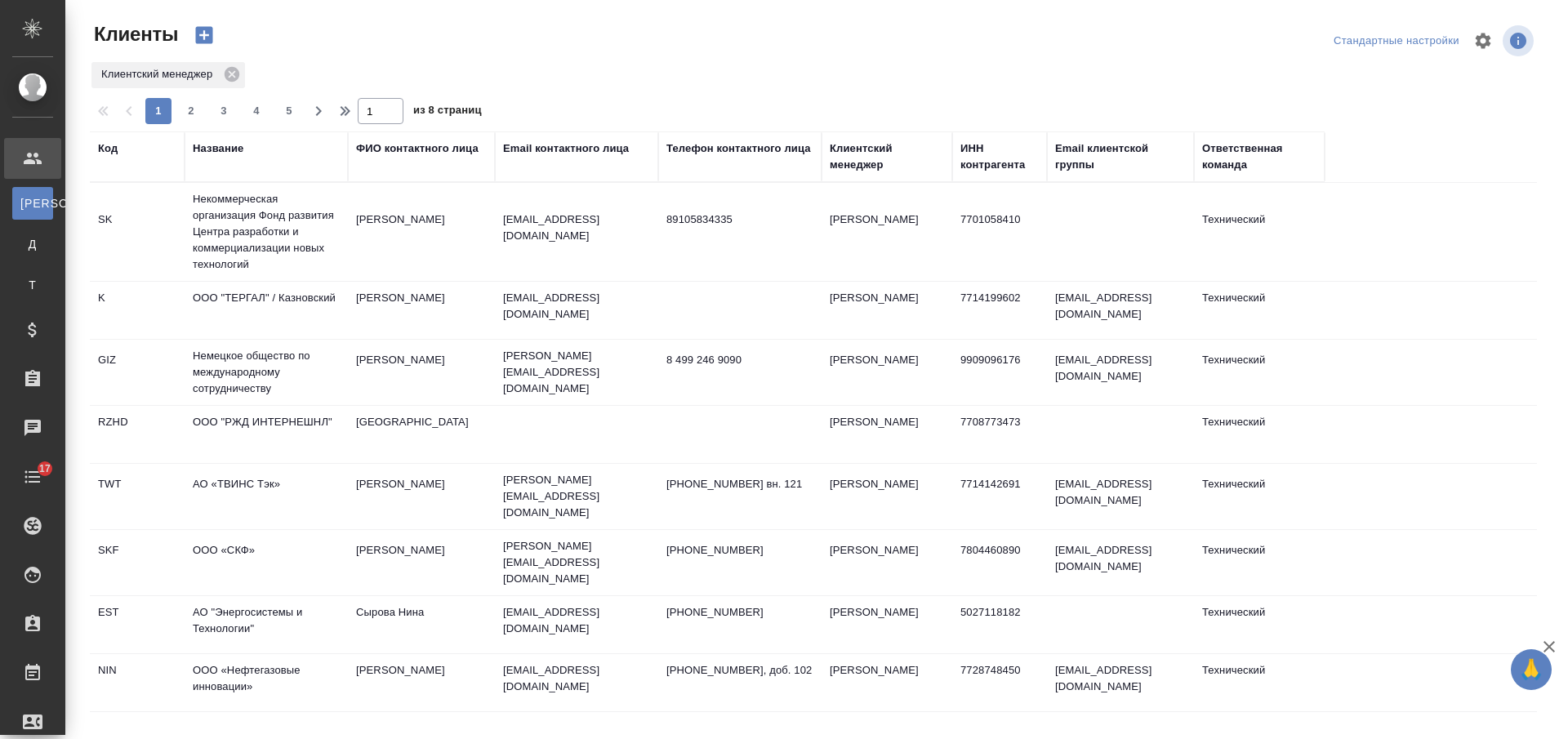
select select "RU"
